Goal: Task Accomplishment & Management: Use online tool/utility

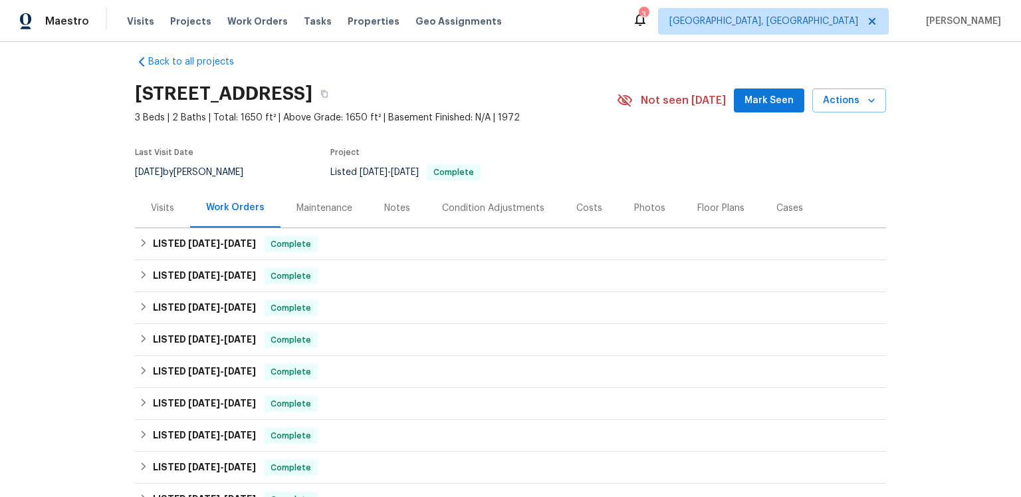
scroll to position [165, 0]
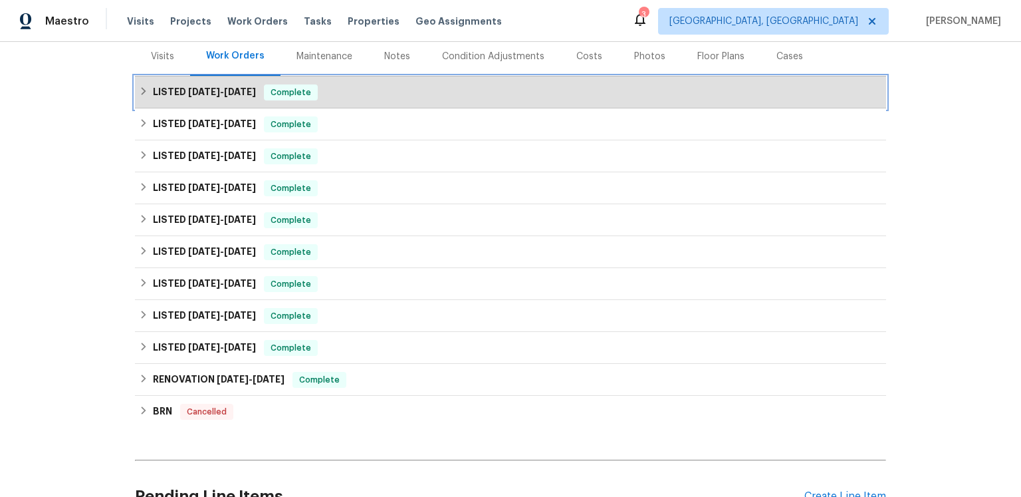
click at [220, 96] on span "9/17/25" at bounding box center [204, 91] width 32 height 9
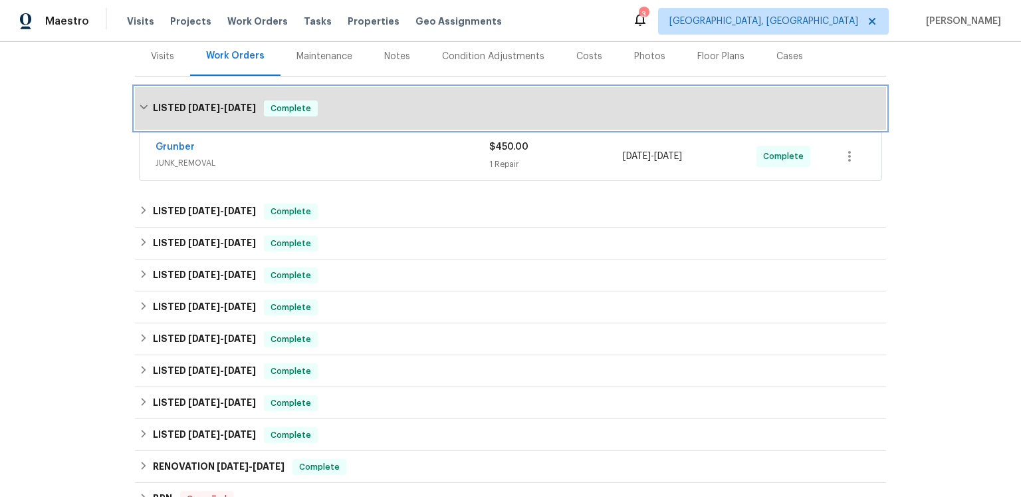
click at [196, 112] on span "9/17/25" at bounding box center [204, 107] width 32 height 9
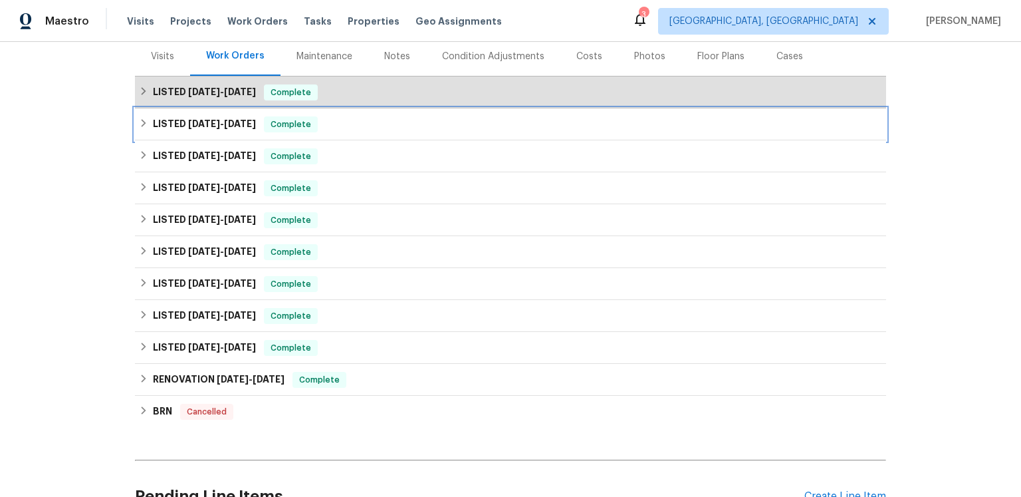
click at [193, 132] on h6 "LISTED 8/11/25 - 8/29/25" at bounding box center [204, 124] width 103 height 16
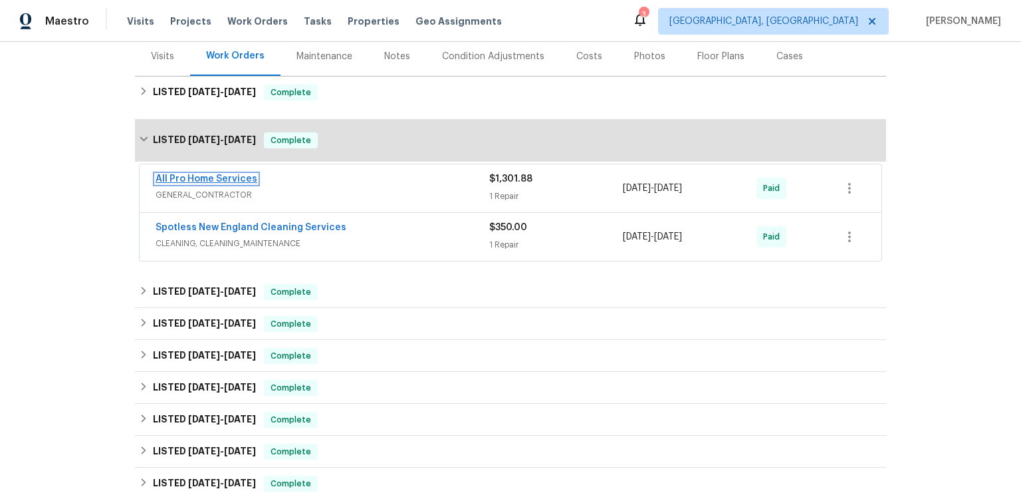
click at [199, 183] on link "All Pro Home Services" at bounding box center [207, 178] width 102 height 9
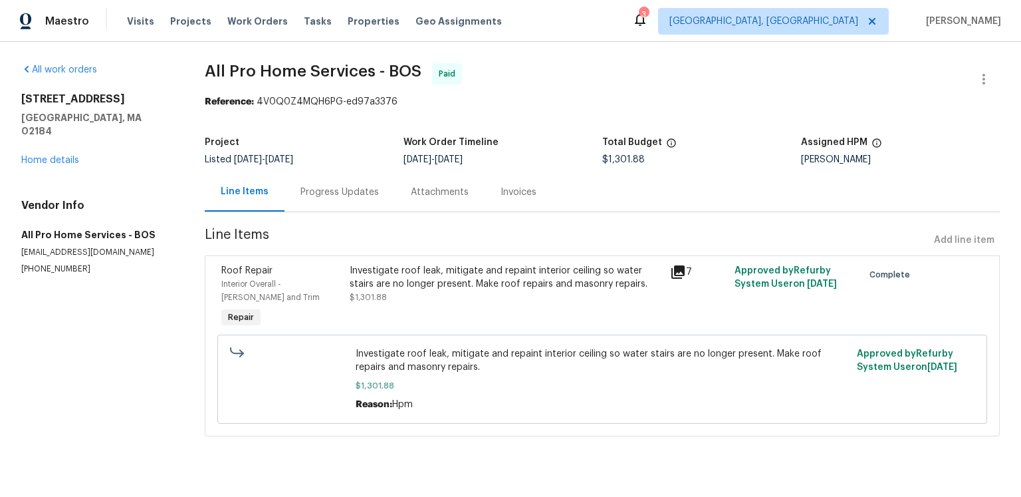
scroll to position [37, 0]
click at [677, 272] on icon at bounding box center [677, 271] width 13 height 13
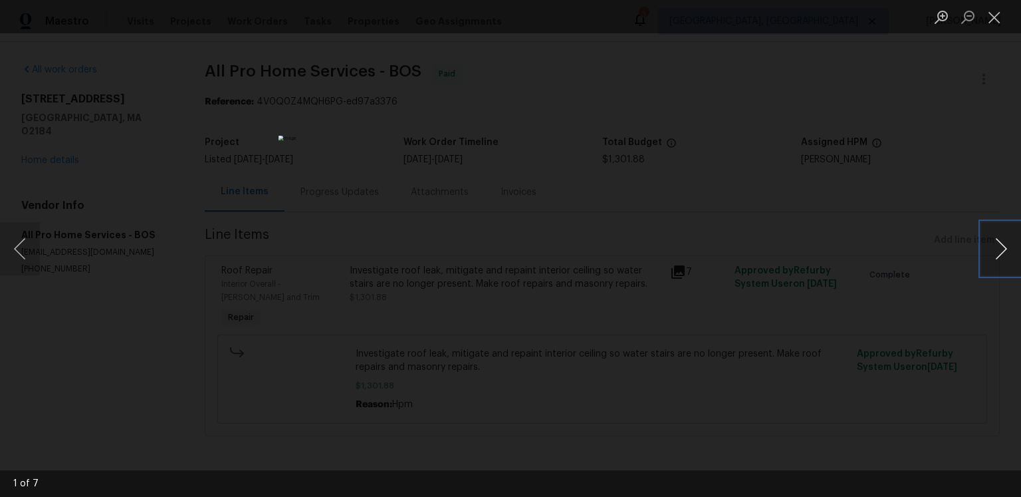
click at [987, 253] on button "Next image" at bounding box center [1001, 248] width 40 height 53
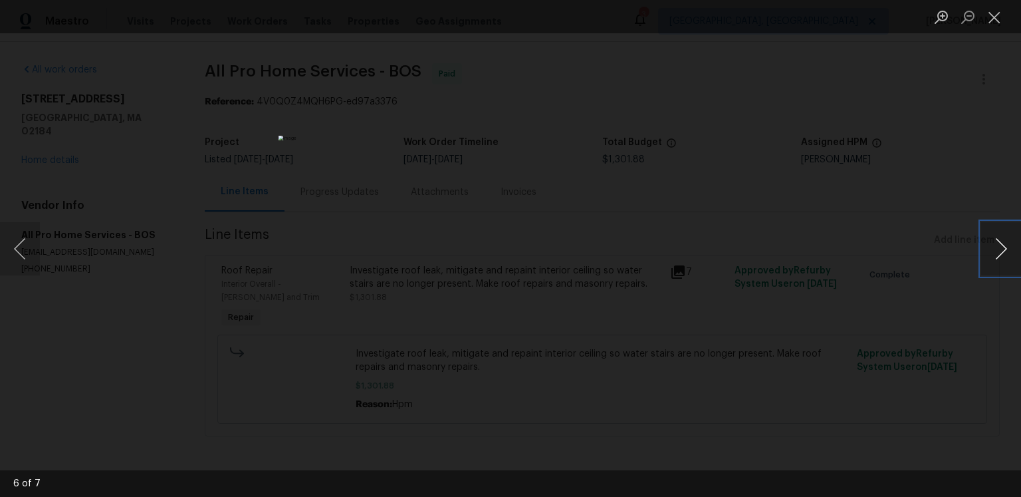
click at [987, 253] on button "Next image" at bounding box center [1001, 248] width 40 height 53
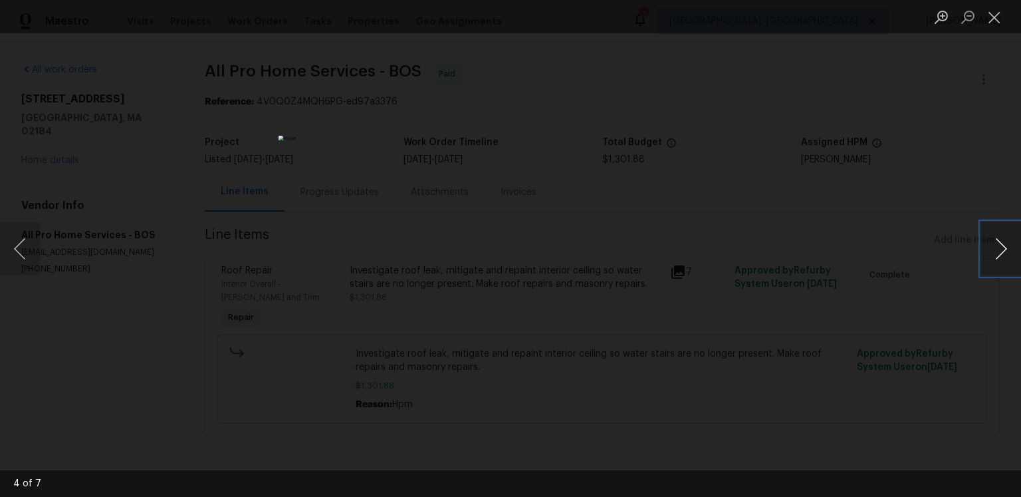
click at [987, 253] on button "Next image" at bounding box center [1001, 248] width 40 height 53
click at [989, 18] on button "Close lightbox" at bounding box center [994, 16] width 27 height 23
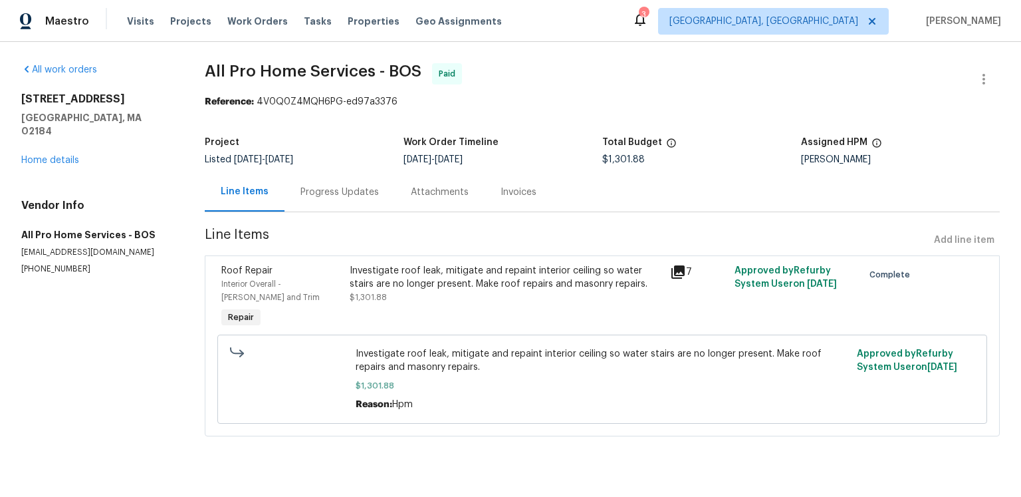
click at [346, 188] on div "Progress Updates" at bounding box center [340, 191] width 110 height 39
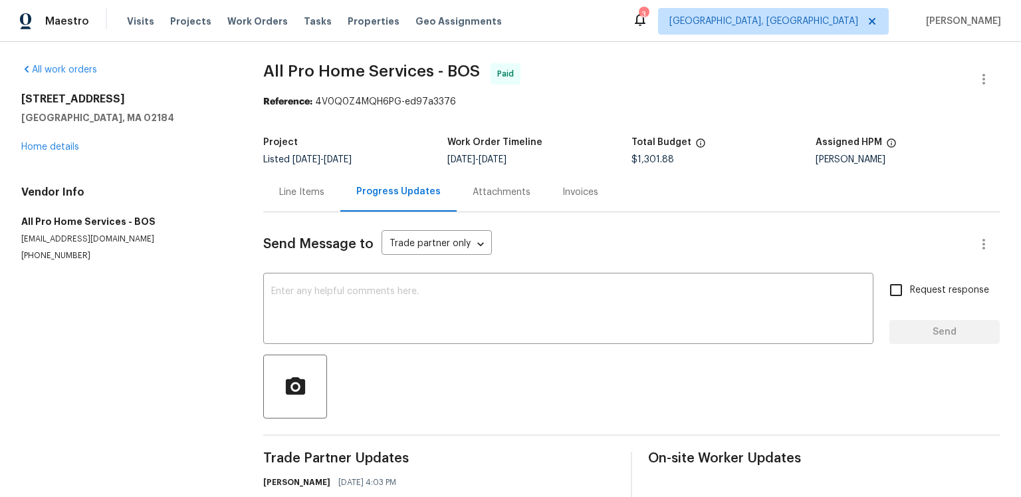
click at [517, 211] on div "Attachments" at bounding box center [502, 191] width 90 height 39
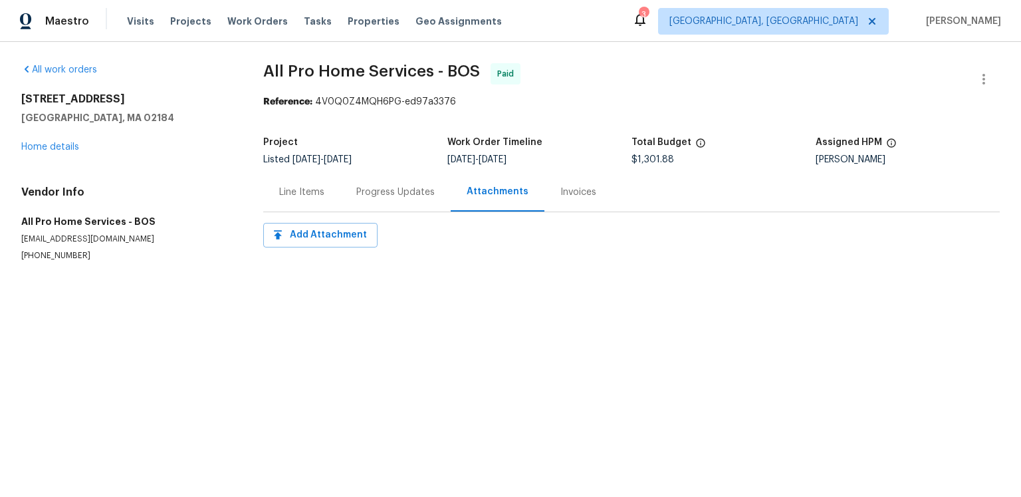
click at [596, 199] on div "Invoices" at bounding box center [578, 191] width 36 height 13
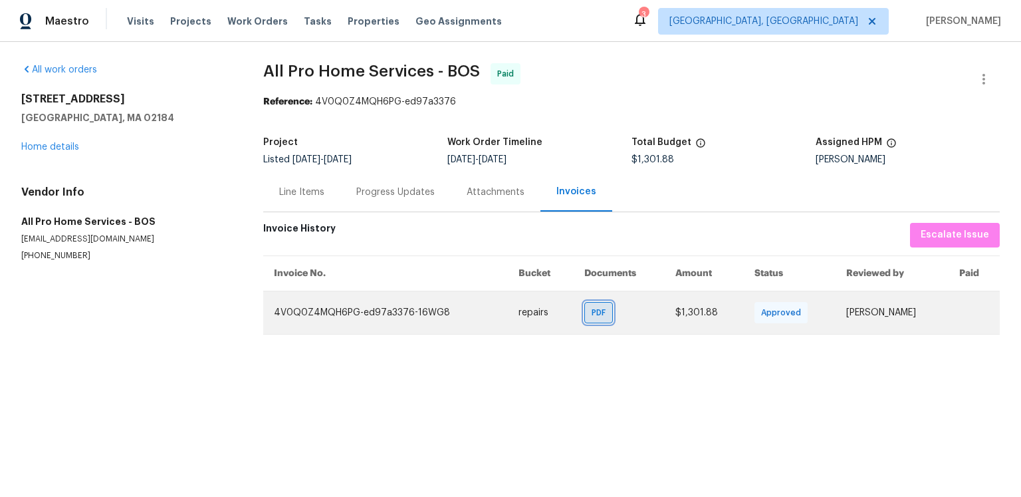
click at [592, 319] on span "PDF" at bounding box center [601, 312] width 19 height 13
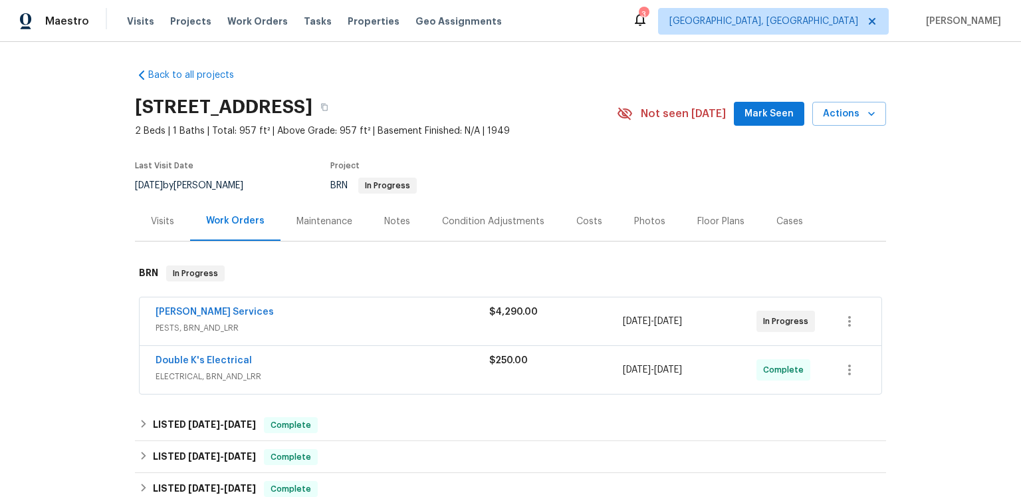
scroll to position [90, 0]
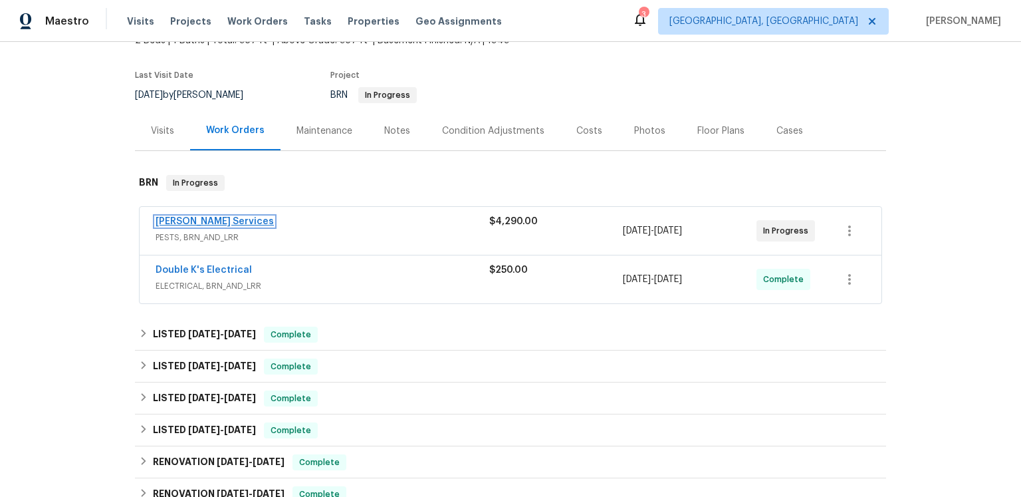
click at [227, 226] on link "[PERSON_NAME] Services" at bounding box center [215, 221] width 118 height 9
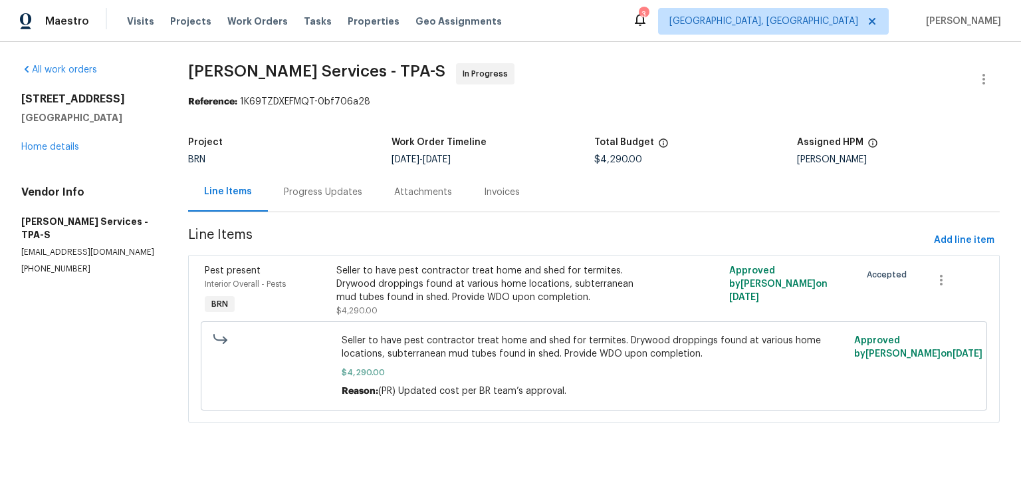
scroll to position [42, 0]
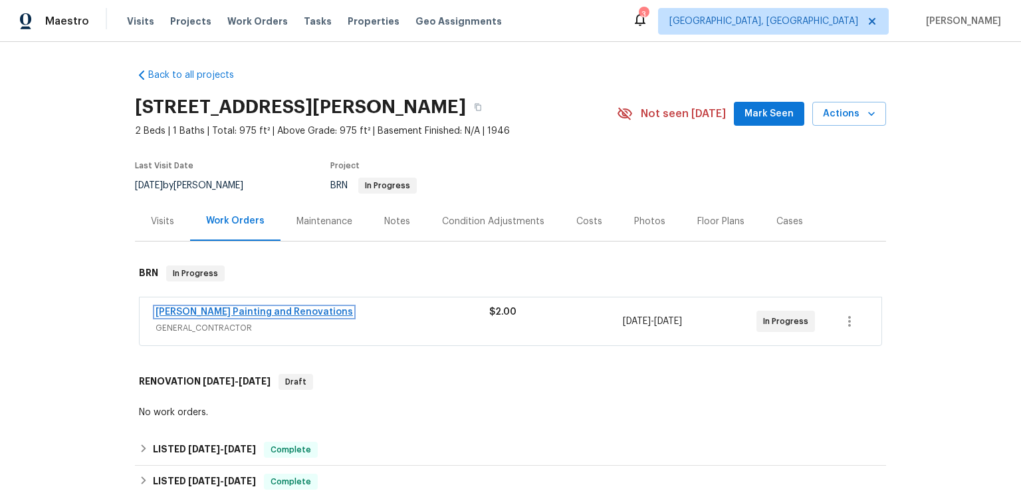
click at [211, 316] on link "Hildebrandt Painting and Renovations" at bounding box center [254, 311] width 197 height 9
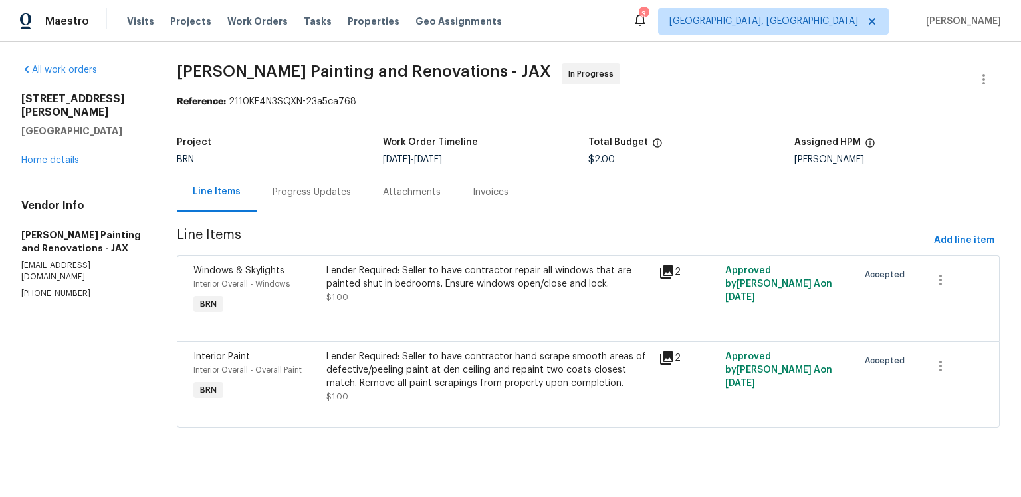
click at [367, 211] on div "Progress Updates" at bounding box center [312, 191] width 110 height 39
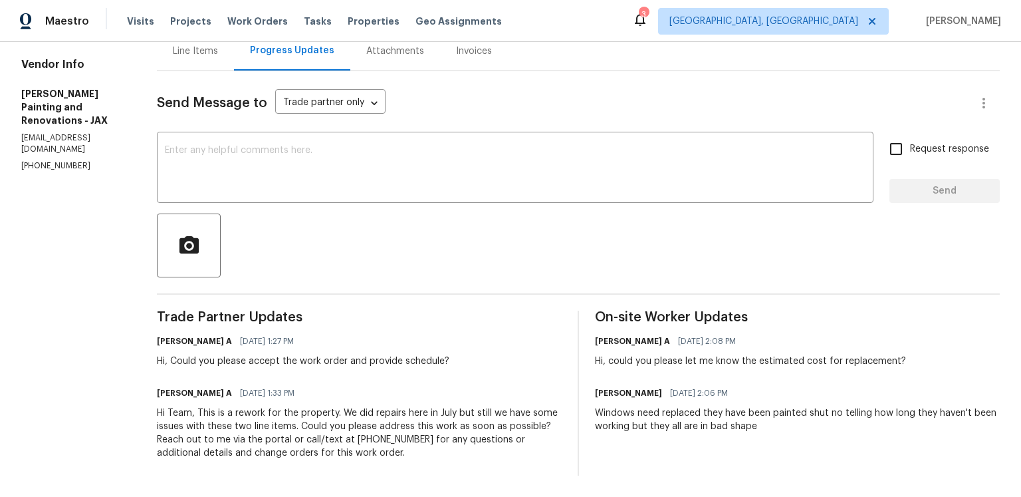
scroll to position [238, 0]
